Goal: Task Accomplishment & Management: Use online tool/utility

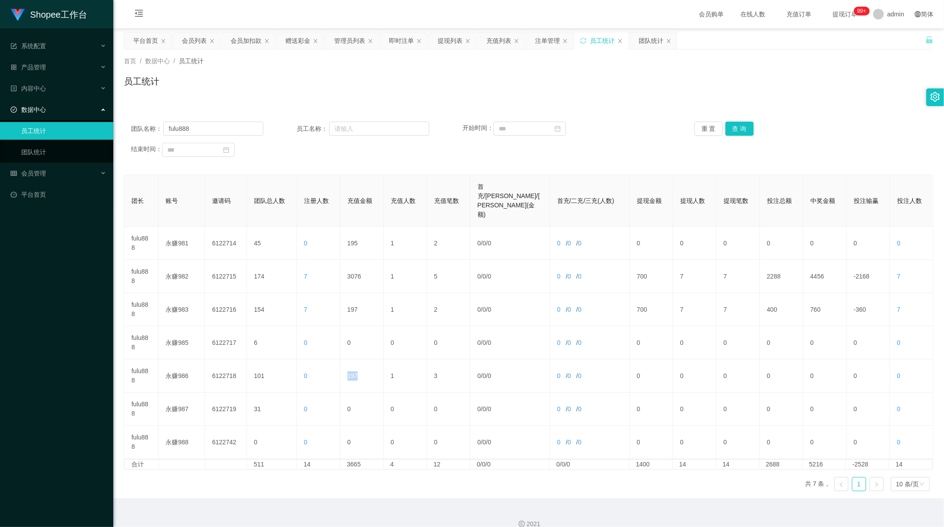
scroll to position [1, 0]
click at [497, 42] on div "充值列表" at bounding box center [498, 40] width 25 height 17
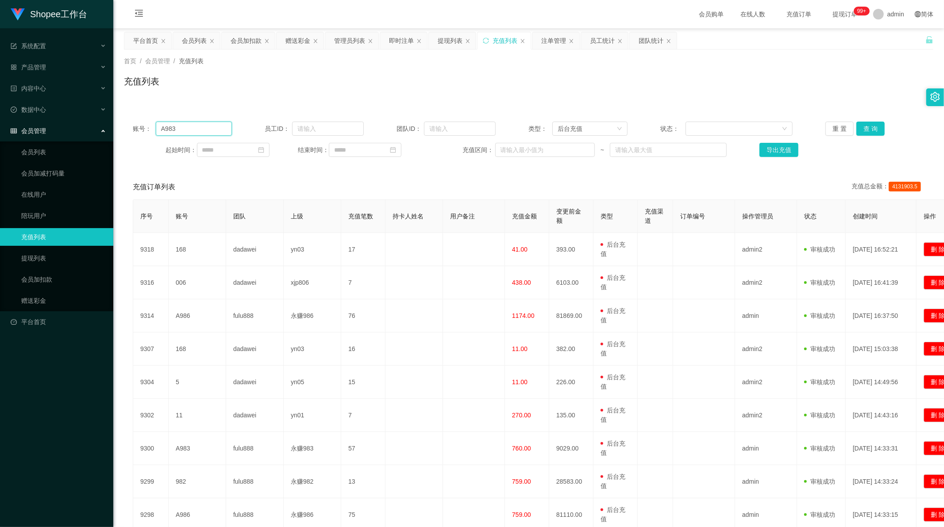
click at [192, 133] on input "A983" at bounding box center [194, 129] width 76 height 14
click at [869, 130] on button "查 询" at bounding box center [870, 129] width 28 height 14
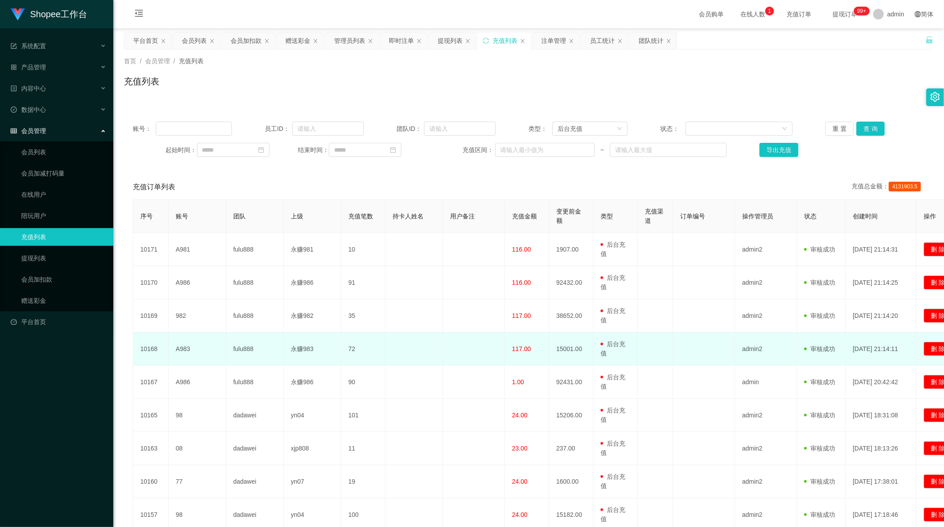
click at [187, 351] on td "A983" at bounding box center [198, 349] width 58 height 33
copy td "A983"
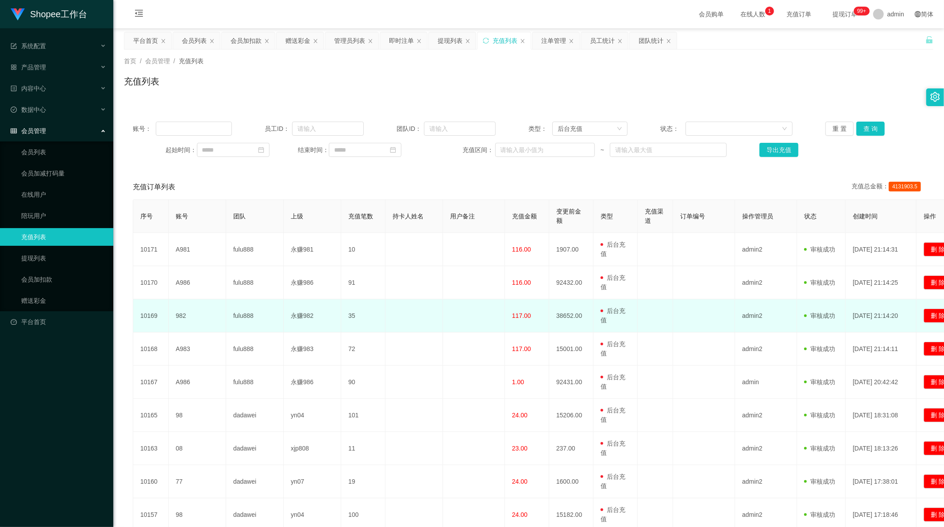
click at [177, 315] on td "982" at bounding box center [198, 316] width 58 height 33
copy td "982"
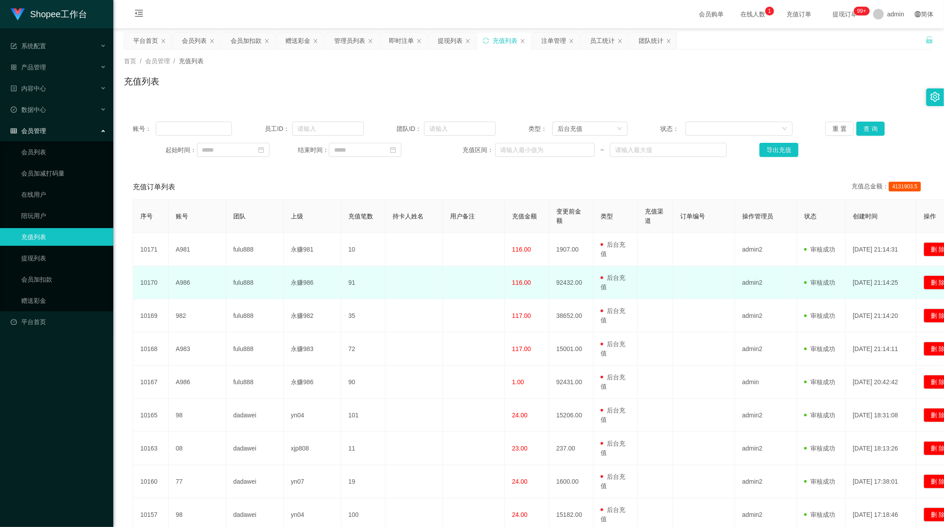
click at [179, 282] on td "A986" at bounding box center [198, 282] width 58 height 33
copy td "A986"
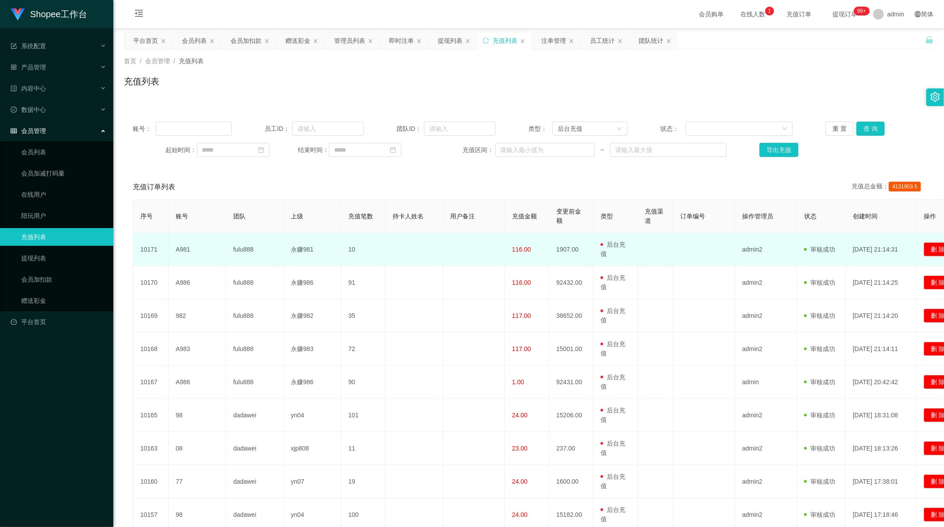
click at [180, 251] on td "A981" at bounding box center [198, 249] width 58 height 33
copy td "A981"
drag, startPoint x: 510, startPoint y: 251, endPoint x: 522, endPoint y: 250, distance: 12.0
click at [522, 250] on td "116.00" at bounding box center [527, 249] width 44 height 33
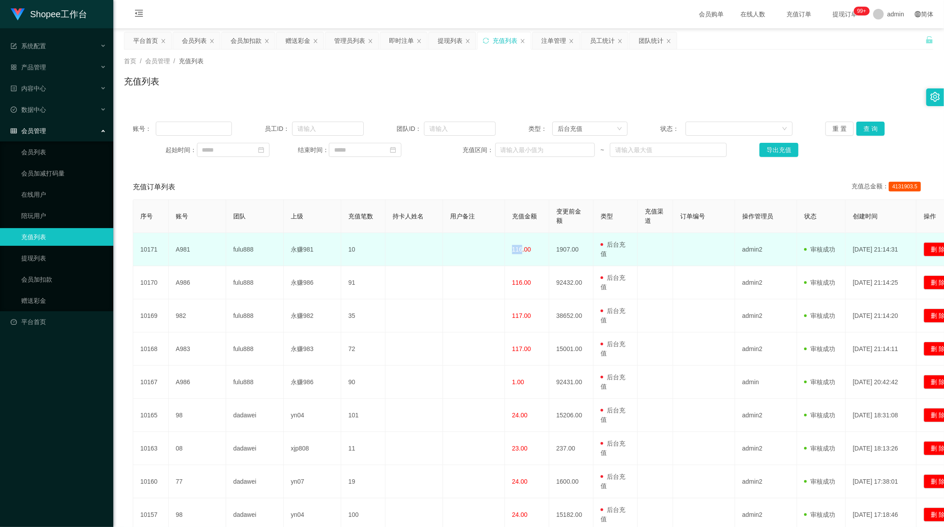
copy span "116"
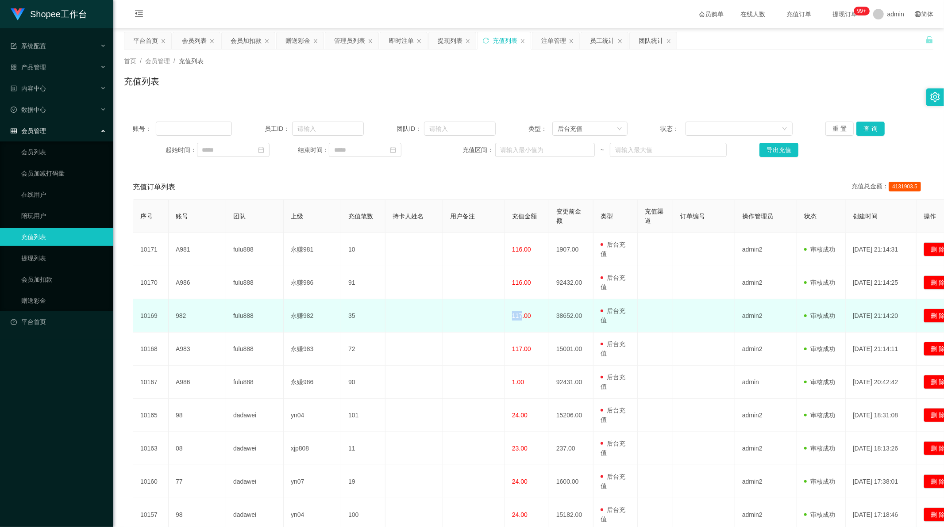
drag, startPoint x: 509, startPoint y: 316, endPoint x: 521, endPoint y: 316, distance: 12.0
click at [521, 316] on td "117.00" at bounding box center [527, 316] width 44 height 33
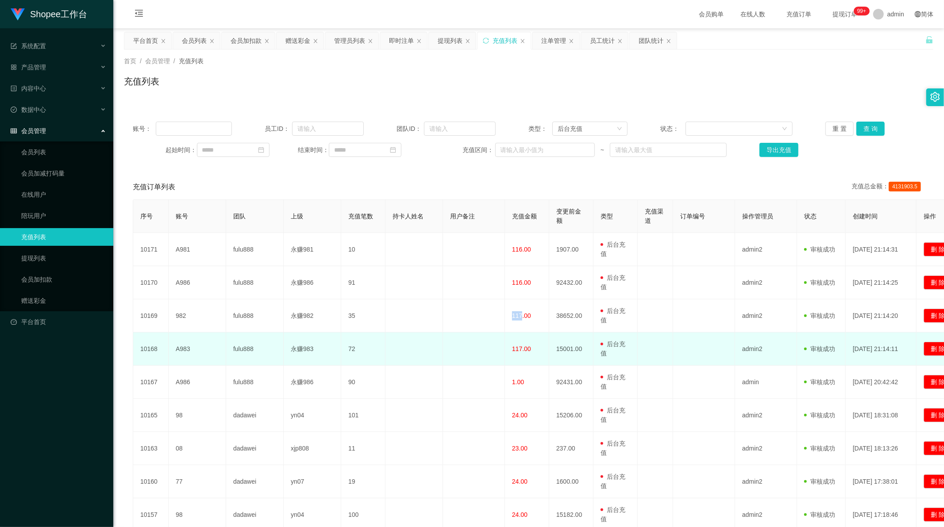
copy span "117"
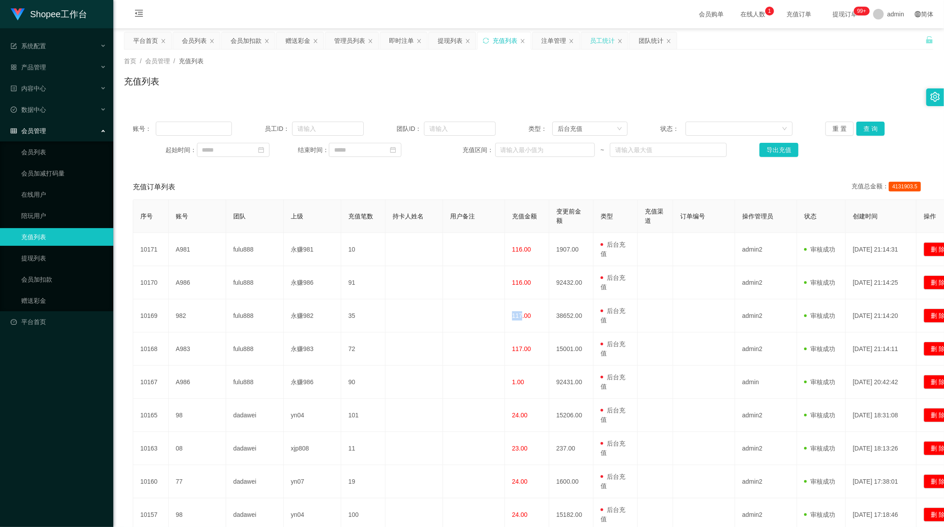
click at [596, 41] on div "员工统计" at bounding box center [602, 40] width 25 height 17
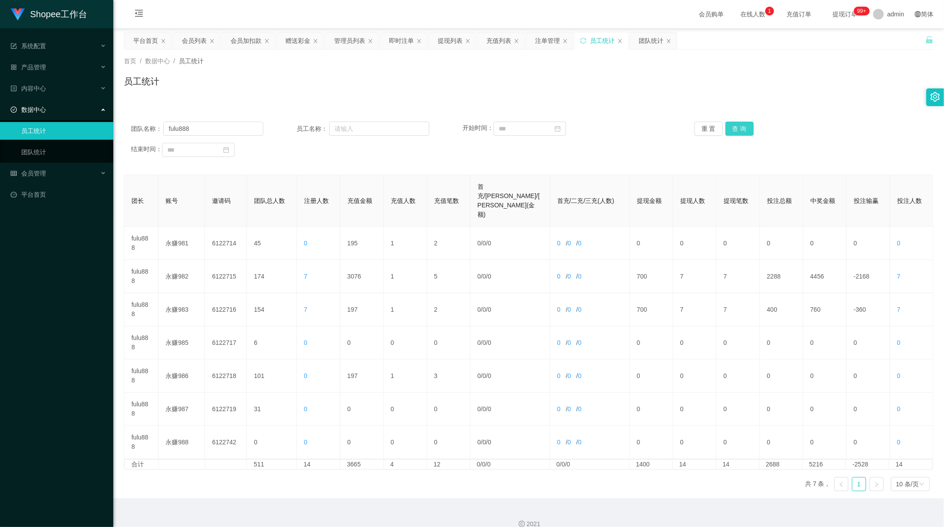
click at [738, 129] on button "查 询" at bounding box center [739, 129] width 28 height 14
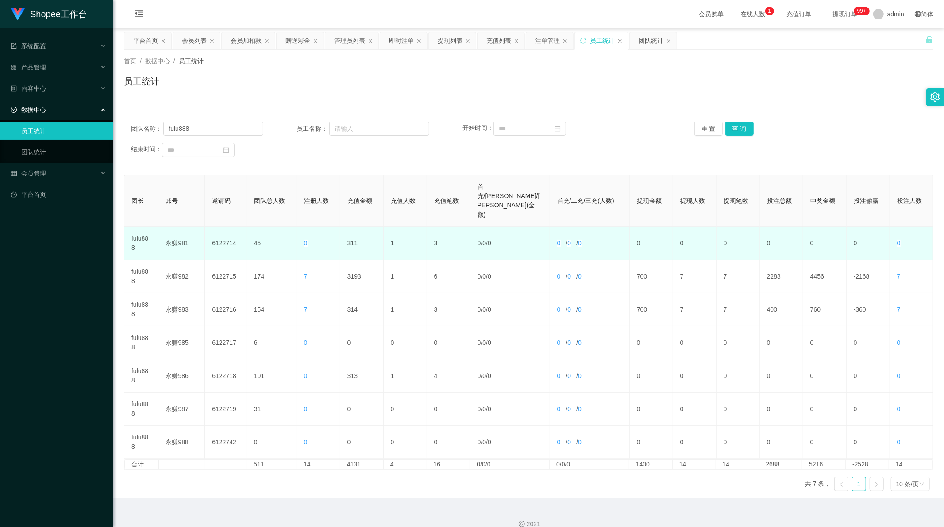
click at [355, 227] on td "311" at bounding box center [361, 243] width 43 height 33
click at [351, 227] on td "311" at bounding box center [361, 243] width 43 height 33
copy td "311"
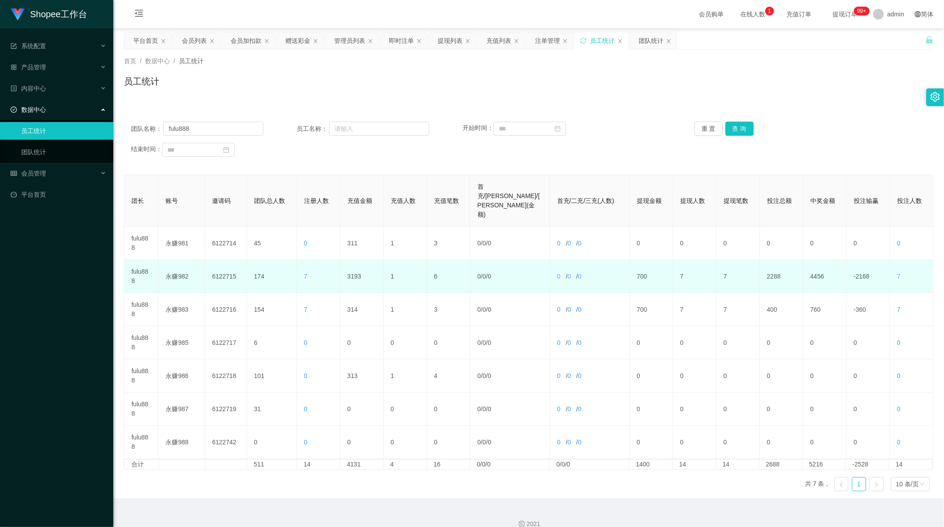
click at [352, 260] on td "3193" at bounding box center [361, 276] width 43 height 33
copy td "3193"
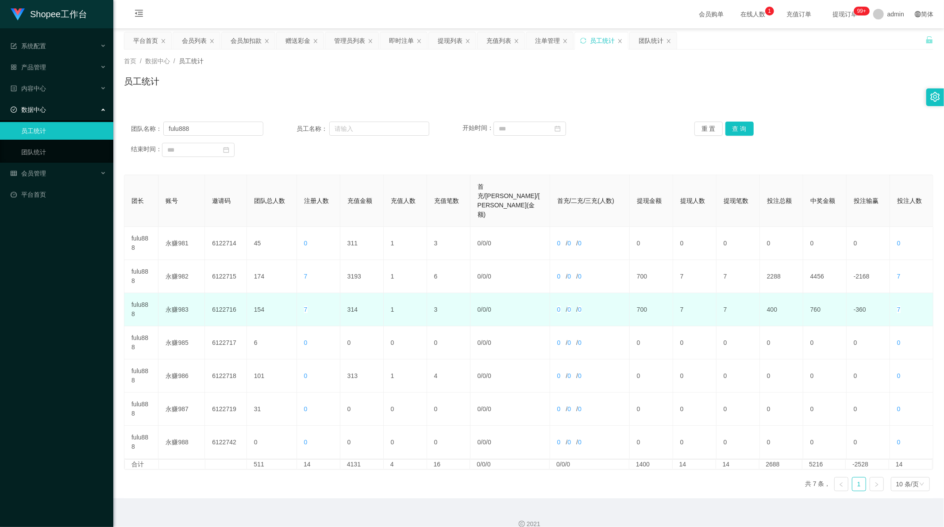
click at [351, 293] on td "314" at bounding box center [361, 309] width 43 height 33
copy td "314"
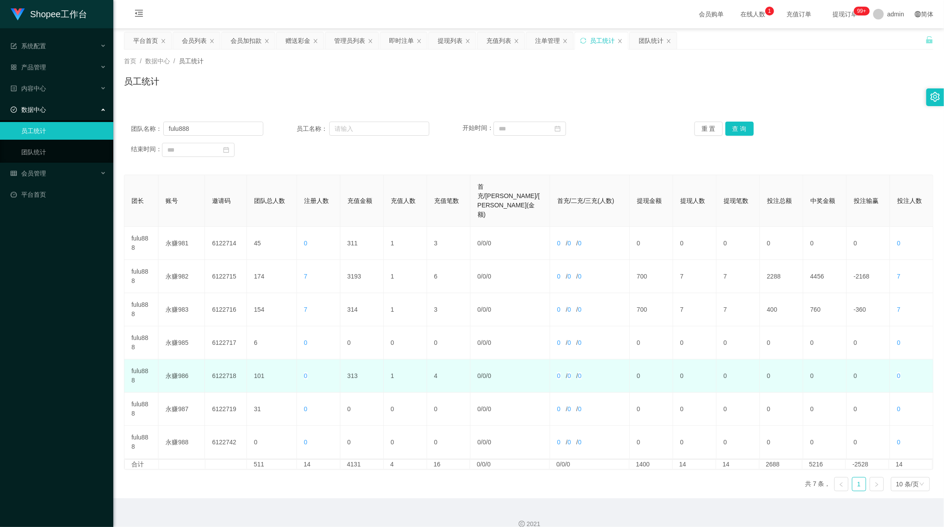
click at [351, 360] on td "313" at bounding box center [361, 376] width 43 height 33
copy td "313"
